Goal: Check status: Check status

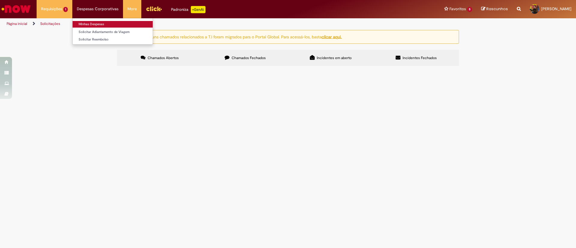
click at [110, 22] on link "Minhas Despesas" at bounding box center [113, 24] width 80 height 7
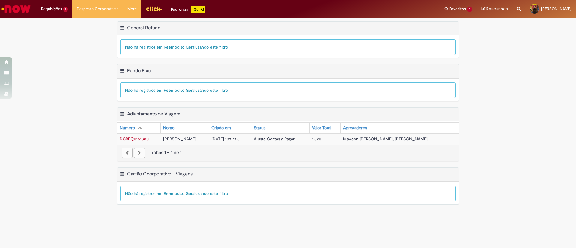
click at [276, 139] on span "Ajuste Contas a Pagar" at bounding box center [274, 138] width 41 height 5
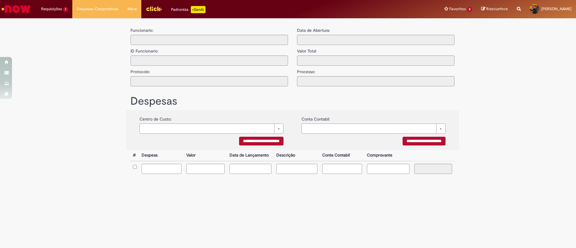
type input "**********"
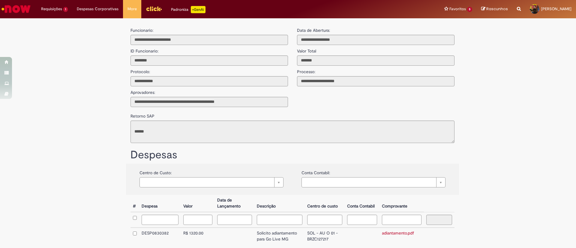
scroll to position [33, 0]
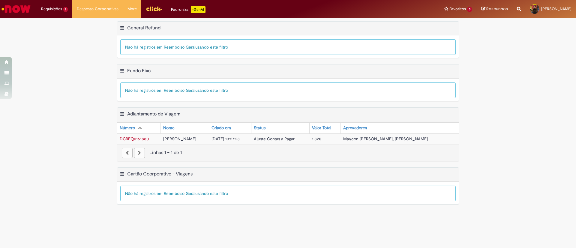
click at [132, 135] on td "DCREQ0161880" at bounding box center [138, 138] width 43 height 11
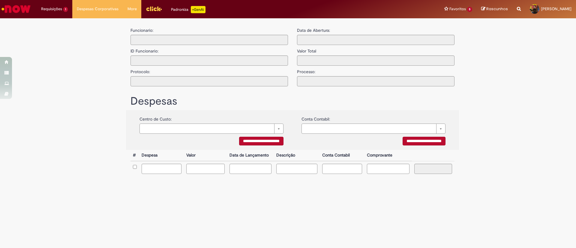
type input "**********"
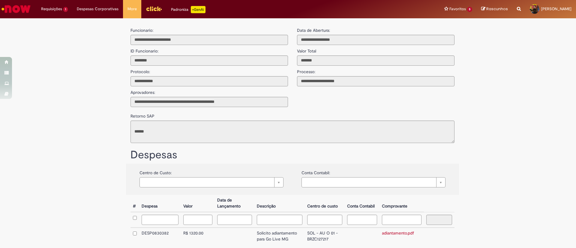
click at [551, 79] on div "**********" at bounding box center [288, 151] width 576 height 260
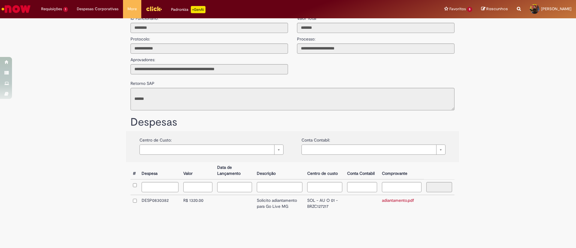
click at [306, 204] on td "SOL - AU O 01 - BRZC127217" at bounding box center [325, 203] width 40 height 17
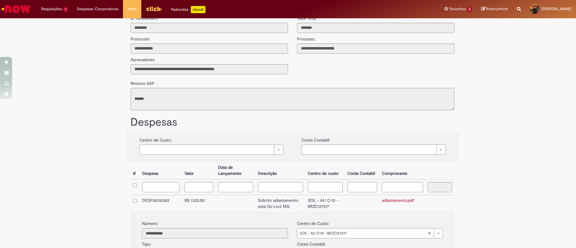
scroll to position [115, 0]
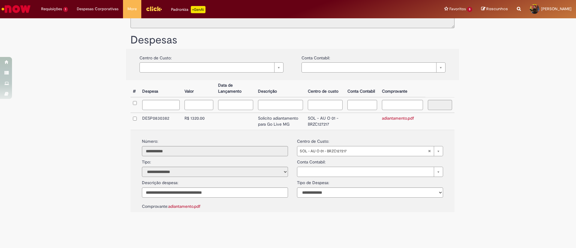
click at [148, 117] on td "DESP0830382" at bounding box center [161, 121] width 42 height 17
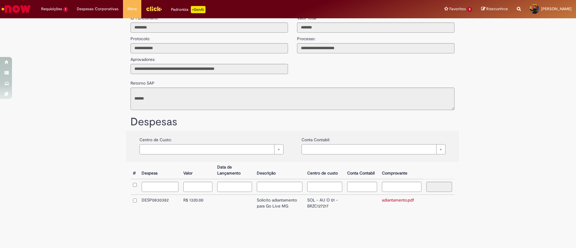
click at [147, 200] on td "DESP0830382" at bounding box center [160, 203] width 42 height 17
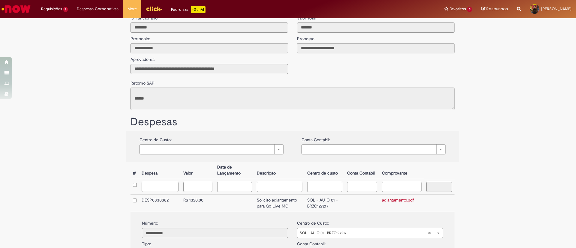
scroll to position [115, 0]
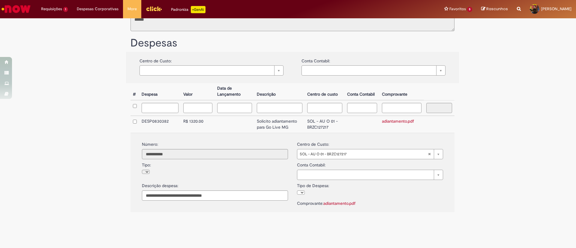
click at [297, 200] on div "Comprovante: adiantamento.pdf" at bounding box center [370, 201] width 146 height 12
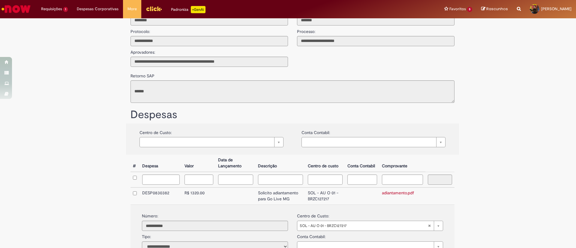
scroll to position [31, 0]
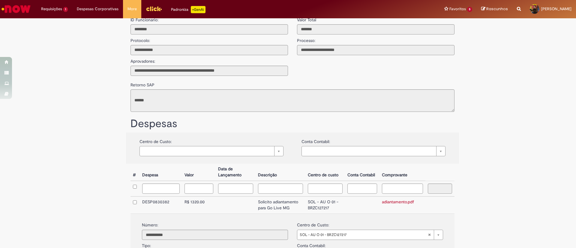
click at [121, 138] on div "**********" at bounding box center [292, 213] width 342 height 202
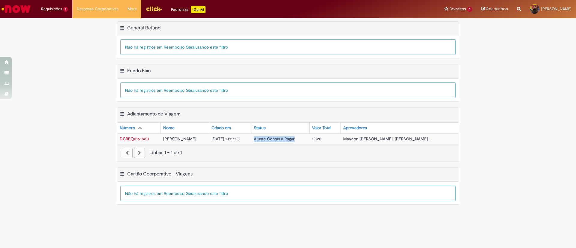
drag, startPoint x: 318, startPoint y: 140, endPoint x: 271, endPoint y: 140, distance: 47.4
click at [271, 140] on td "Ajuste Contas a Pagar" at bounding box center [280, 138] width 58 height 11
click at [268, 210] on div "Exportar como PDF Exportar como Excel Exportar como CSV Cartão Coorporativo - V…" at bounding box center [287, 188] width 351 height 43
drag, startPoint x: 150, startPoint y: 138, endPoint x: 118, endPoint y: 140, distance: 31.2
click at [118, 140] on td "DCREQ0161880" at bounding box center [138, 138] width 43 height 11
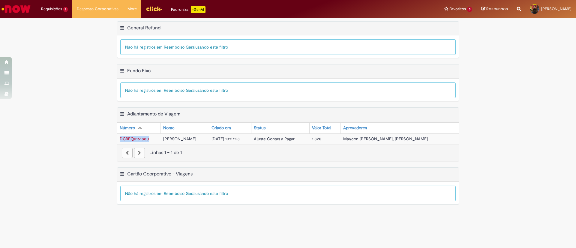
copy span "DCREQ0161880"
click at [125, 113] on span "Exportar como PDF Exportar como Excel Exportar como CSV" at bounding box center [123, 113] width 6 height 5
click at [121, 112] on button "Adiantamento de Viagem Menu de contexto" at bounding box center [122, 115] width 5 height 8
click at [122, 112] on button "Adiantamento de Viagem Menu de contexto" at bounding box center [122, 115] width 5 height 8
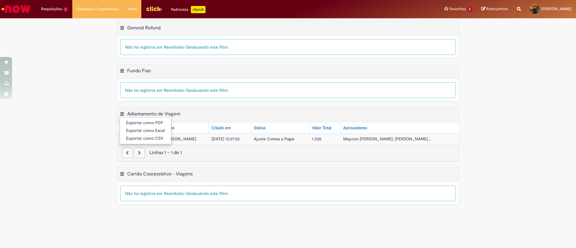
click at [101, 112] on div "Exportar como PDF Exportar como Excel Exportar como CSV Adiantamento de Viagem …" at bounding box center [288, 137] width 576 height 60
click at [292, 139] on span "Ajuste Contas a Pagar" at bounding box center [274, 138] width 41 height 5
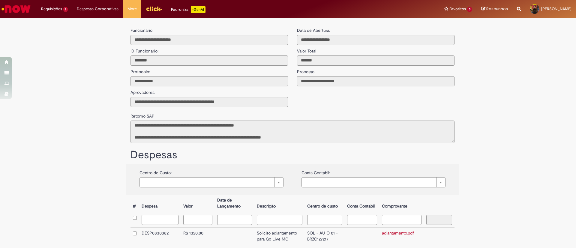
scroll to position [33, 0]
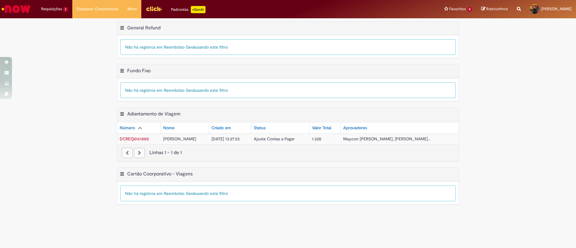
click at [178, 81] on div "Mostrar filtro Tudo > Funcionário é [PERSON_NAME] > Processo = Fundo Fixo Não h…" at bounding box center [287, 90] width 341 height 22
click at [121, 113] on button "Adiantamento de Viagem Menu de contexto" at bounding box center [122, 115] width 5 height 8
click at [99, 116] on div "Exportar como PDF Exportar como Excel Exportar como CSV Adiantamento de Viagem …" at bounding box center [288, 137] width 576 height 60
drag, startPoint x: 152, startPoint y: 139, endPoint x: 119, endPoint y: 139, distance: 33.0
click at [119, 139] on td "DCREQ0161880" at bounding box center [138, 138] width 43 height 11
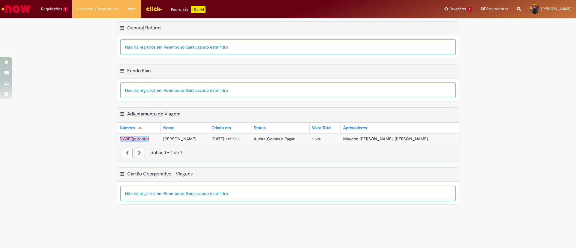
copy span "DCREQ0161880"
click at [290, 219] on main "Meus Reembolsos Exportar como PDF Exportar como Excel Exportar como CSV General…" at bounding box center [288, 133] width 576 height 230
drag, startPoint x: 273, startPoint y: 138, endPoint x: 308, endPoint y: 141, distance: 35.0
click at [295, 141] on span "Ajuste Contas a Pagar" at bounding box center [274, 138] width 41 height 5
click at [287, 142] on td "Ajuste Contas a Pagar" at bounding box center [280, 138] width 58 height 11
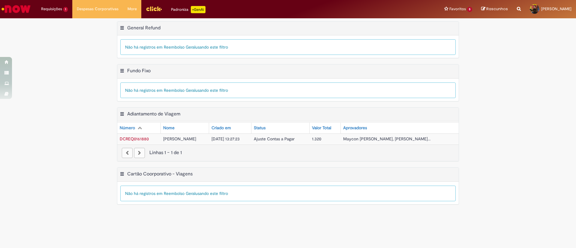
click at [186, 139] on span "[PERSON_NAME]" at bounding box center [179, 138] width 33 height 5
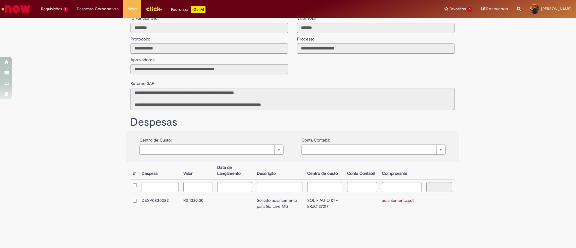
scroll to position [17, 0]
